Goal: Task Accomplishment & Management: Manage account settings

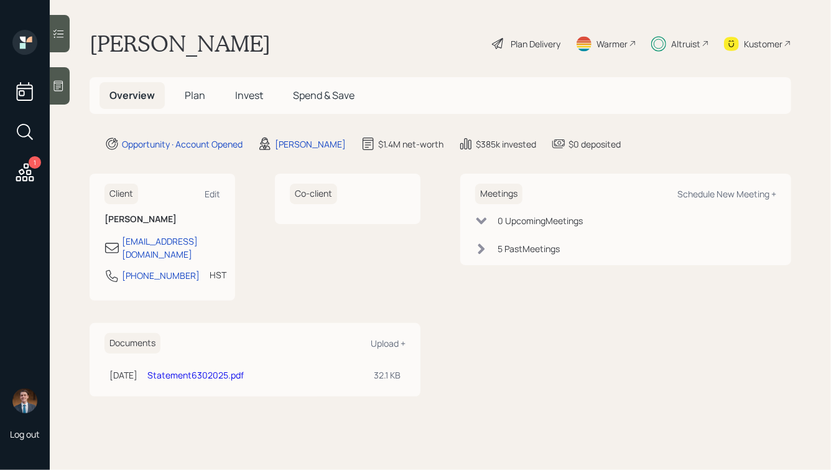
click at [255, 98] on span "Invest" at bounding box center [249, 95] width 28 height 14
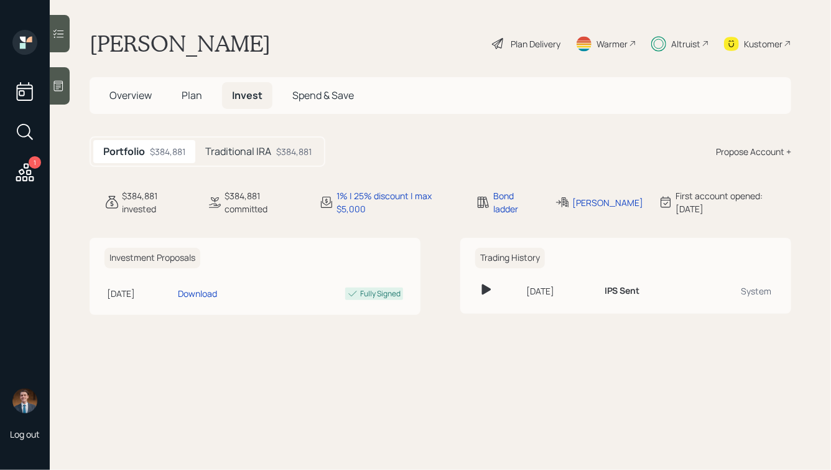
click at [259, 155] on h5 "Traditional IRA" at bounding box center [238, 152] width 66 height 12
